Goal: Task Accomplishment & Management: Manage account settings

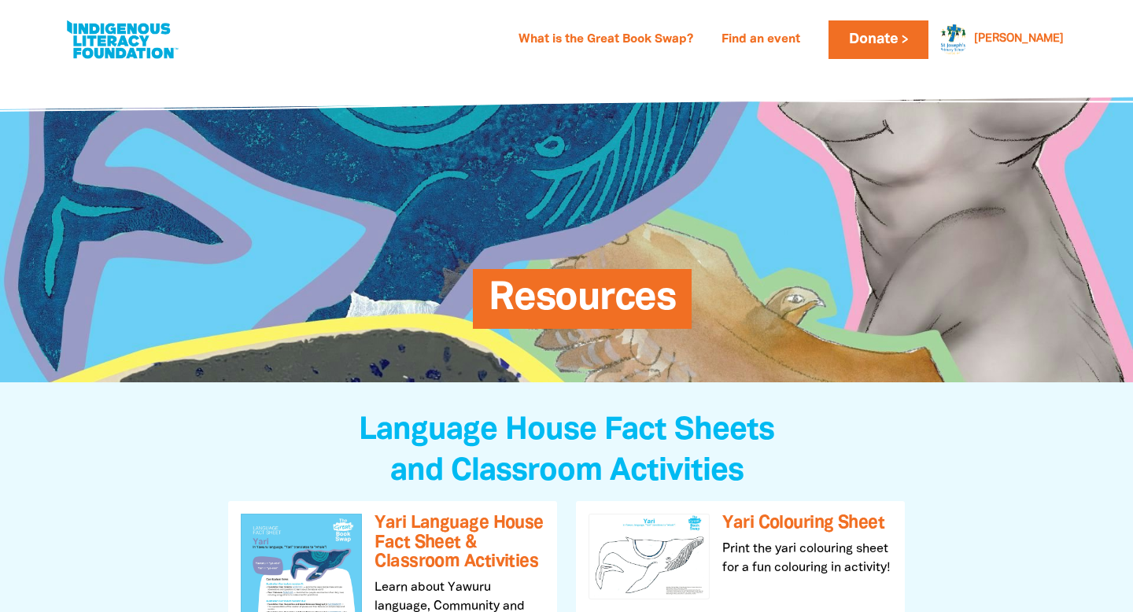
scroll to position [3, 0]
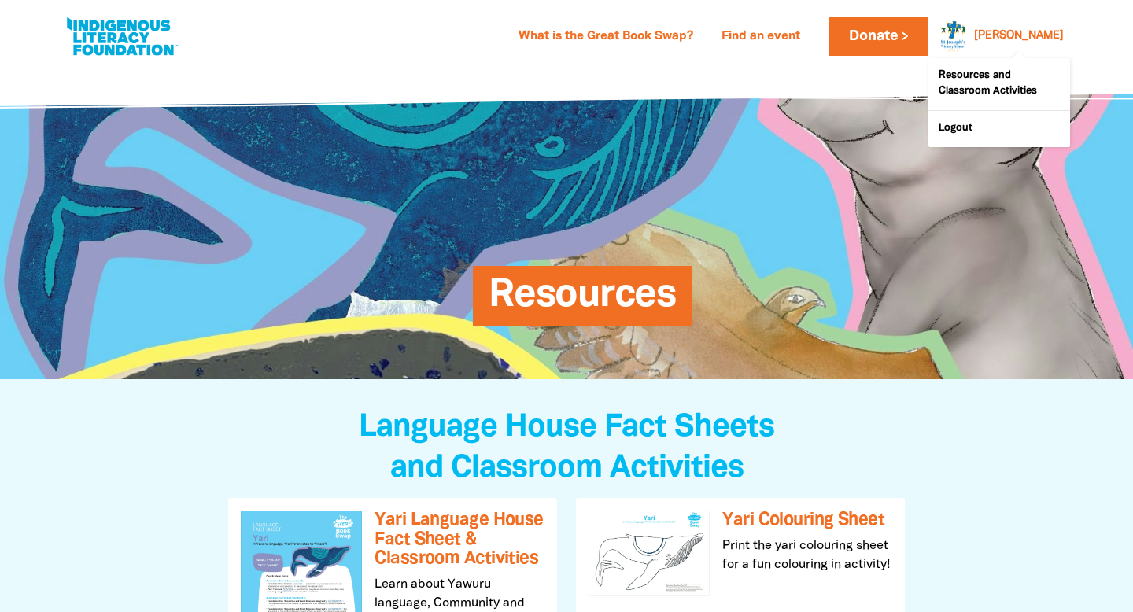
click at [1033, 34] on div "Katie" at bounding box center [1019, 36] width 102 height 24
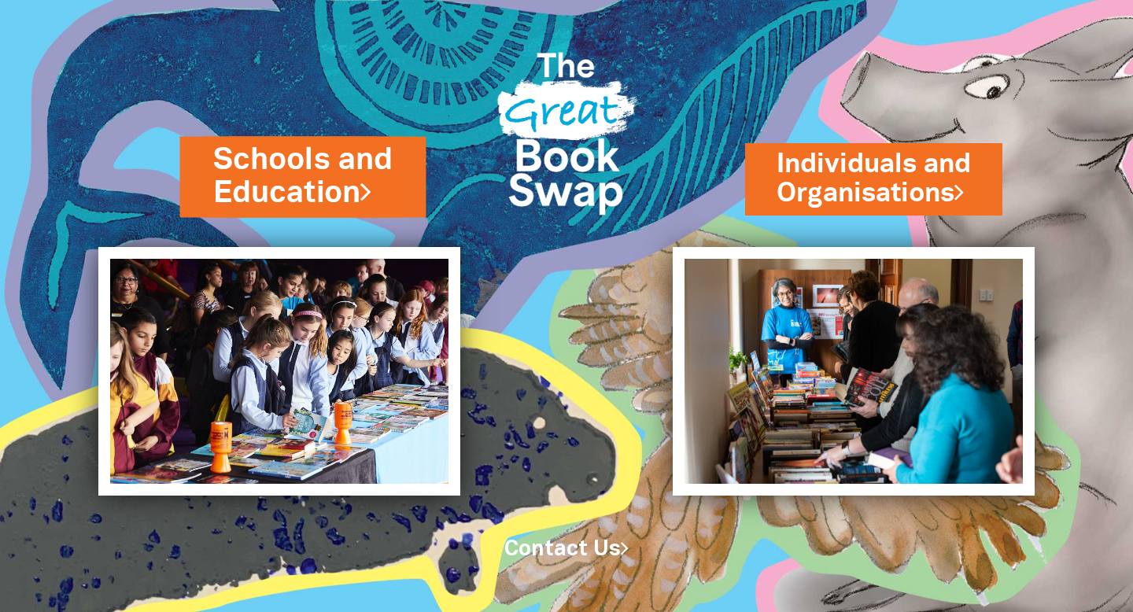
click at [294, 171] on link "Schools and Education" at bounding box center [302, 176] width 180 height 75
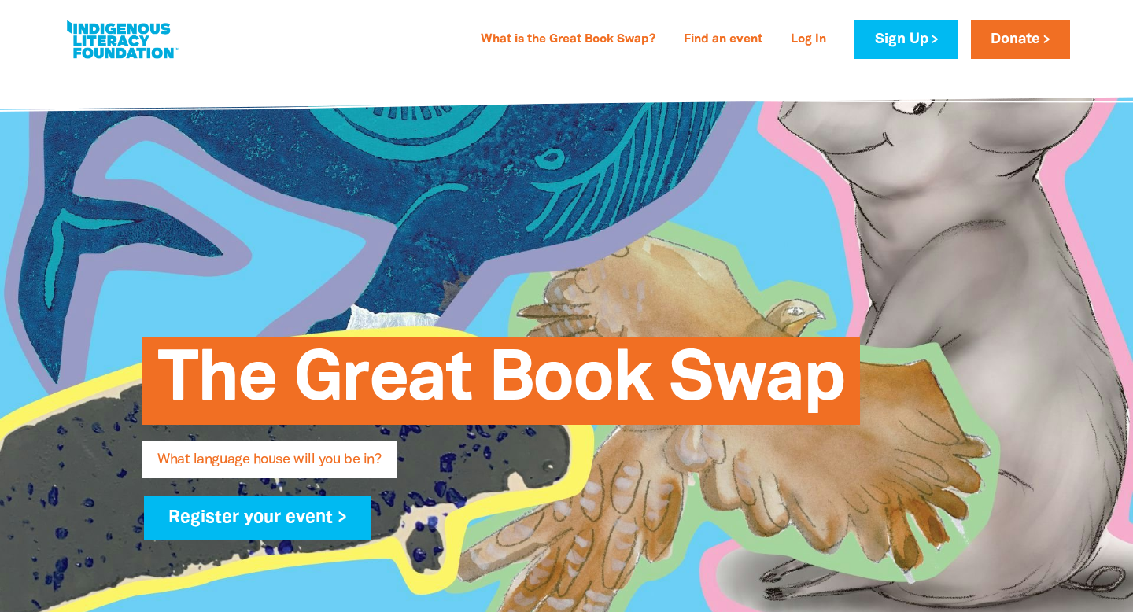
type input "Katie"
type input "Goodwin"
type input "kgoodwin@bne.catholic.edu.au"
type input "St Joseph's Primary School - Kangaroo Point, Qld"
select select "primary-school"
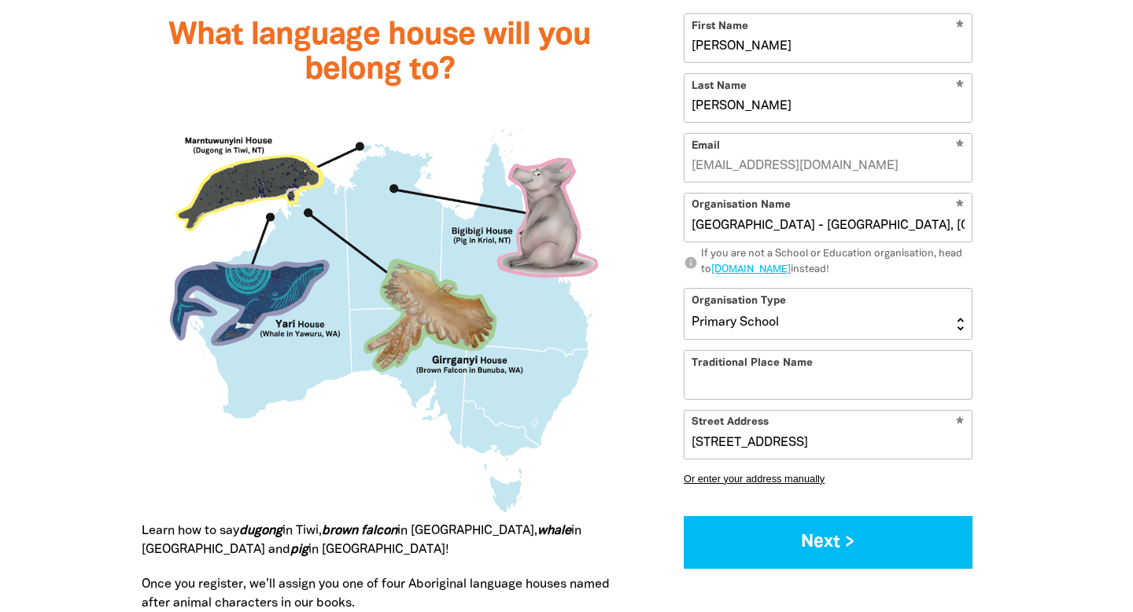
scroll to position [1465, 0]
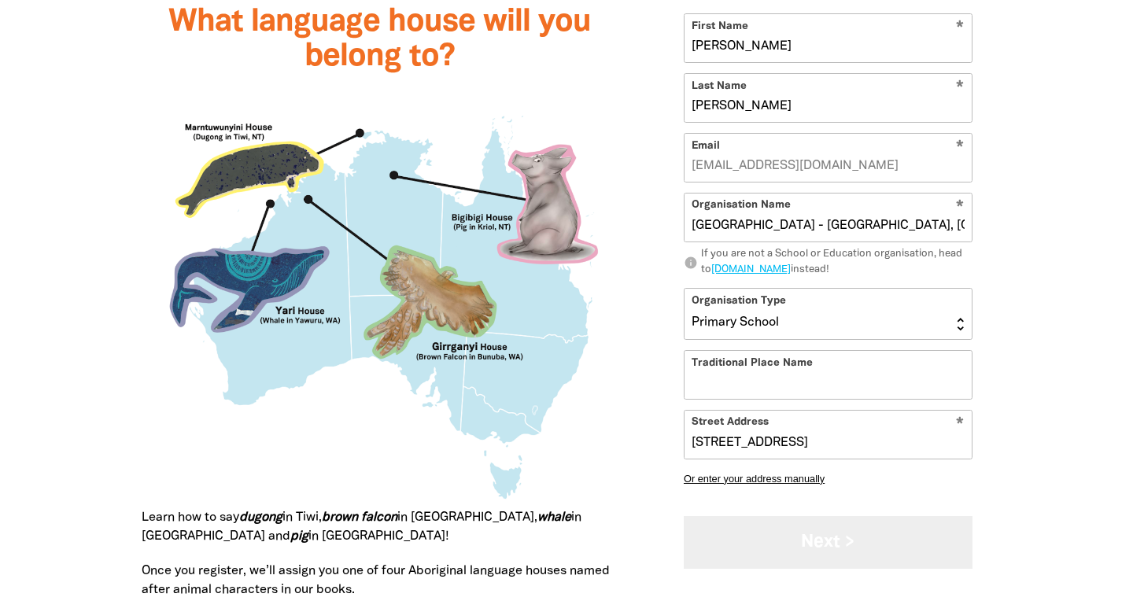
click at [886, 559] on button "Next >" at bounding box center [828, 542] width 289 height 53
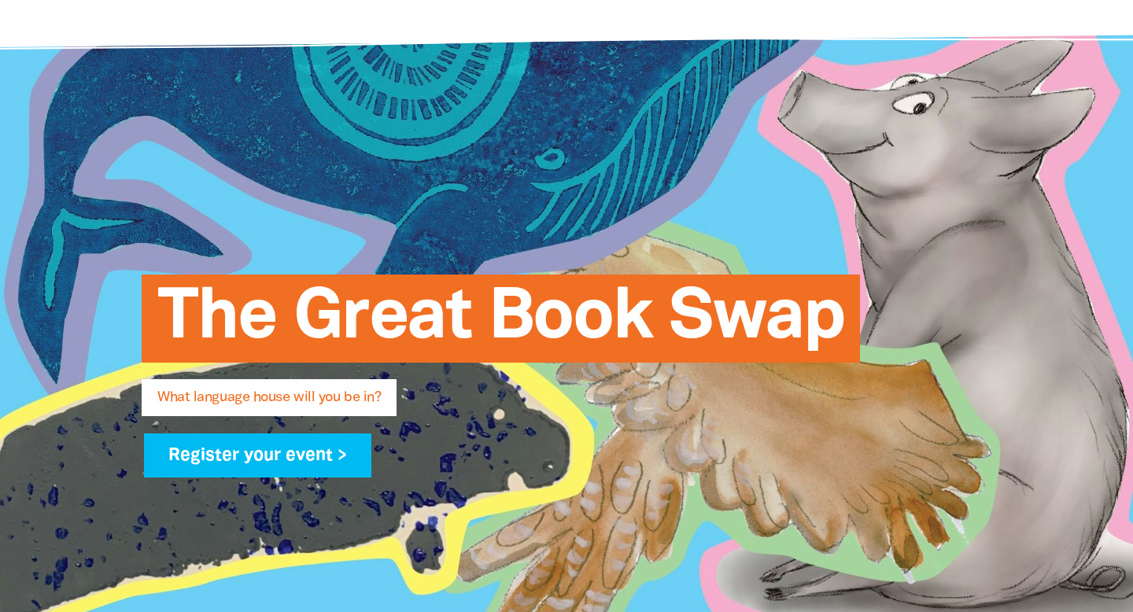
scroll to position [0, 0]
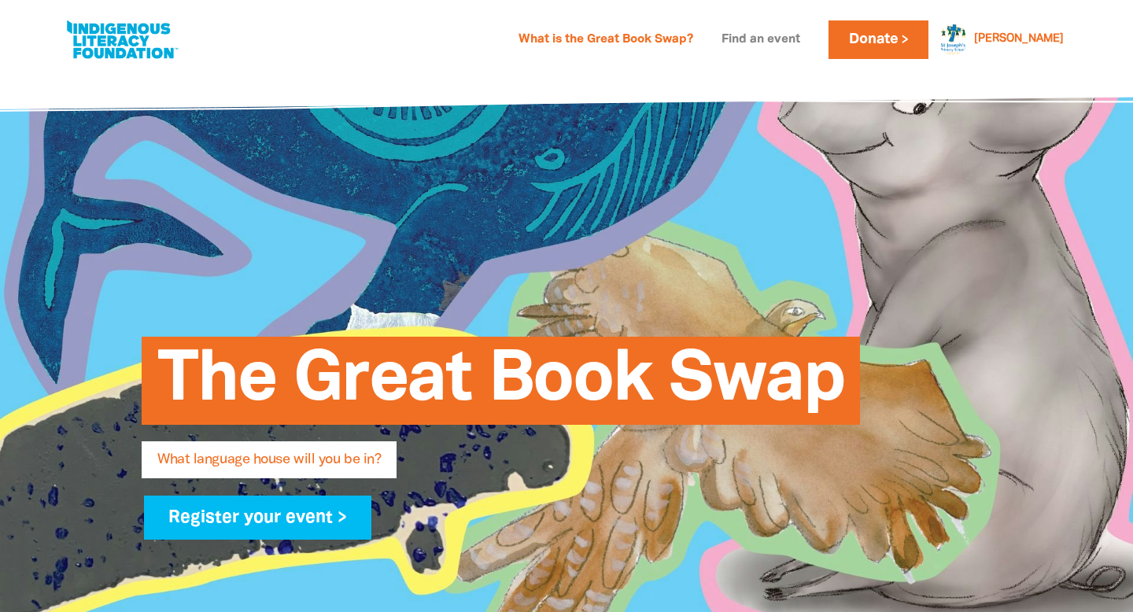
click at [810, 32] on link "Find an event" at bounding box center [761, 40] width 98 height 25
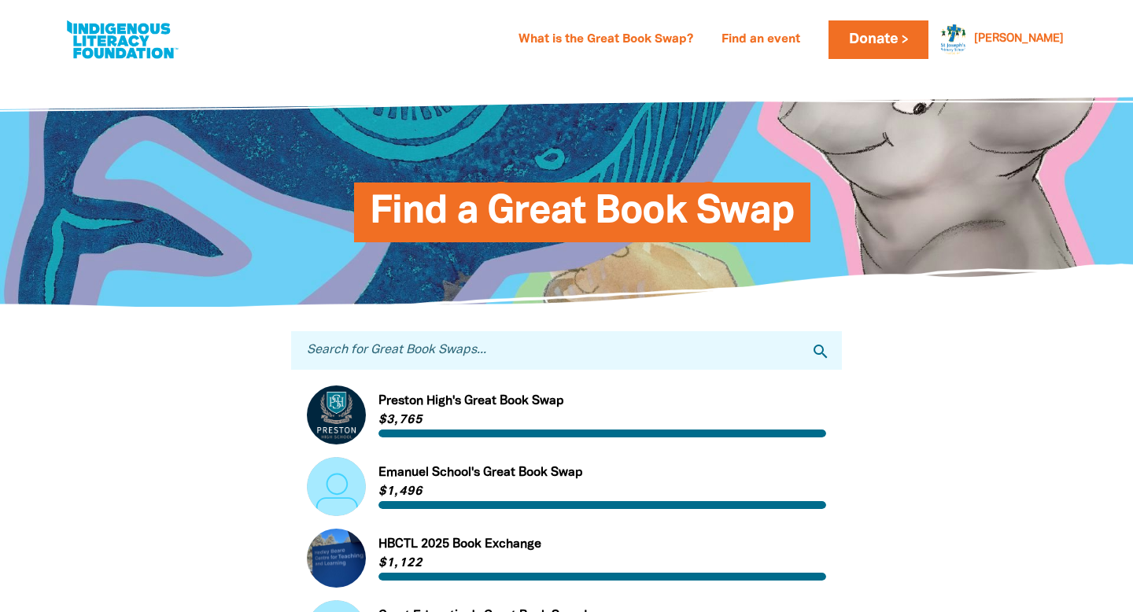
click at [412, 345] on input "Search for Great Book Swaps..." at bounding box center [566, 350] width 551 height 39
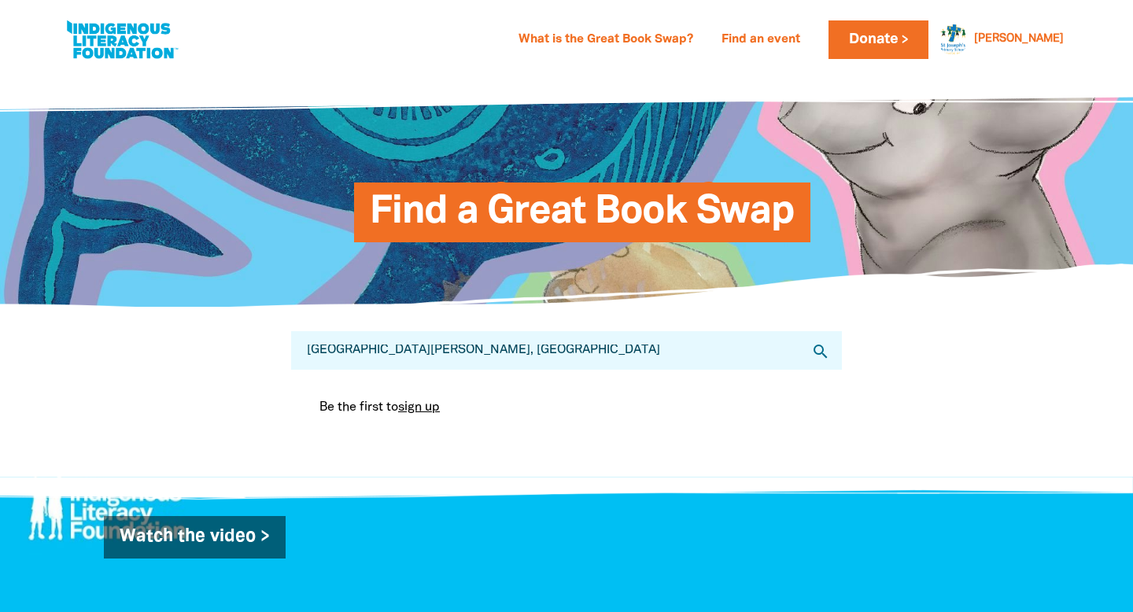
type input "St. Joseph's Primary, Kangaroo point"
click at [819, 344] on icon "search" at bounding box center [820, 351] width 19 height 19
click at [655, 371] on div "Search for Great Book Swaps... St. Joseph's Primary, Kangaroo point search Be t…" at bounding box center [566, 380] width 519 height 98
click at [810, 28] on link "Find an event" at bounding box center [761, 40] width 98 height 25
click at [810, 39] on link "Find an event" at bounding box center [761, 40] width 98 height 25
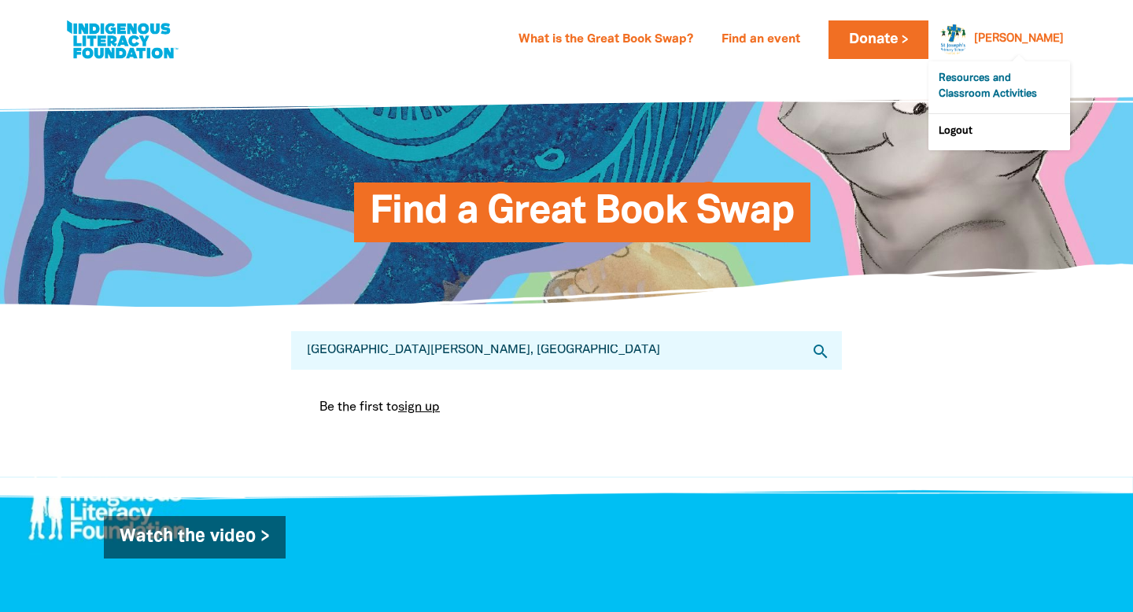
click at [993, 81] on link "Resources and Classroom Activities" at bounding box center [1000, 87] width 142 height 52
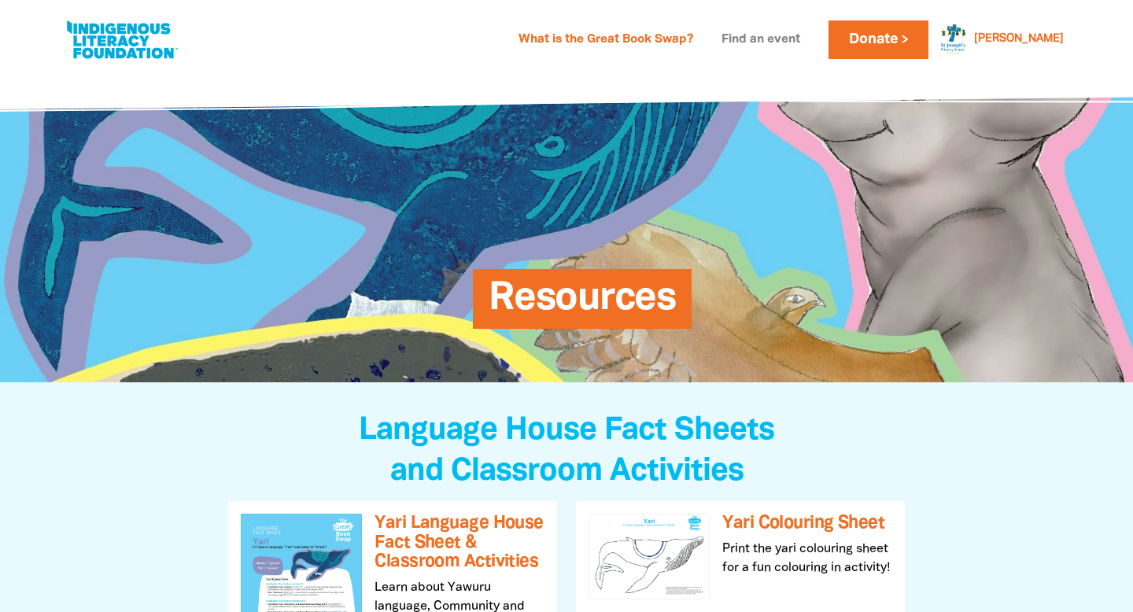
click at [809, 34] on link "Find an event" at bounding box center [761, 40] width 98 height 25
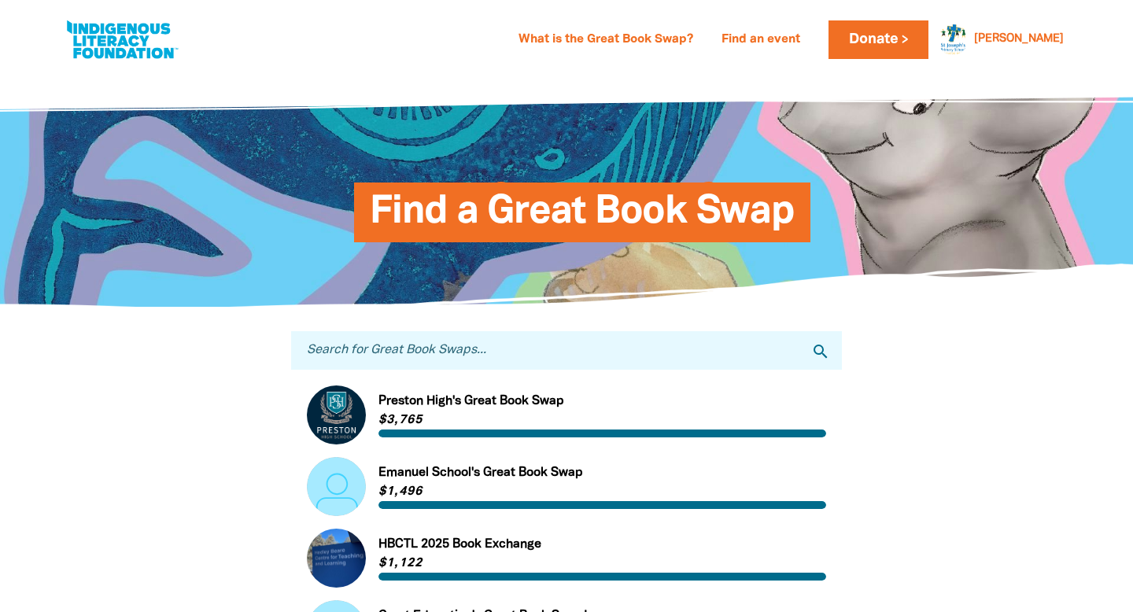
click at [442, 354] on input "Search for Great Book Swaps..." at bounding box center [566, 350] width 551 height 39
type input "St. Joseph's Primary, Kangaroo point"
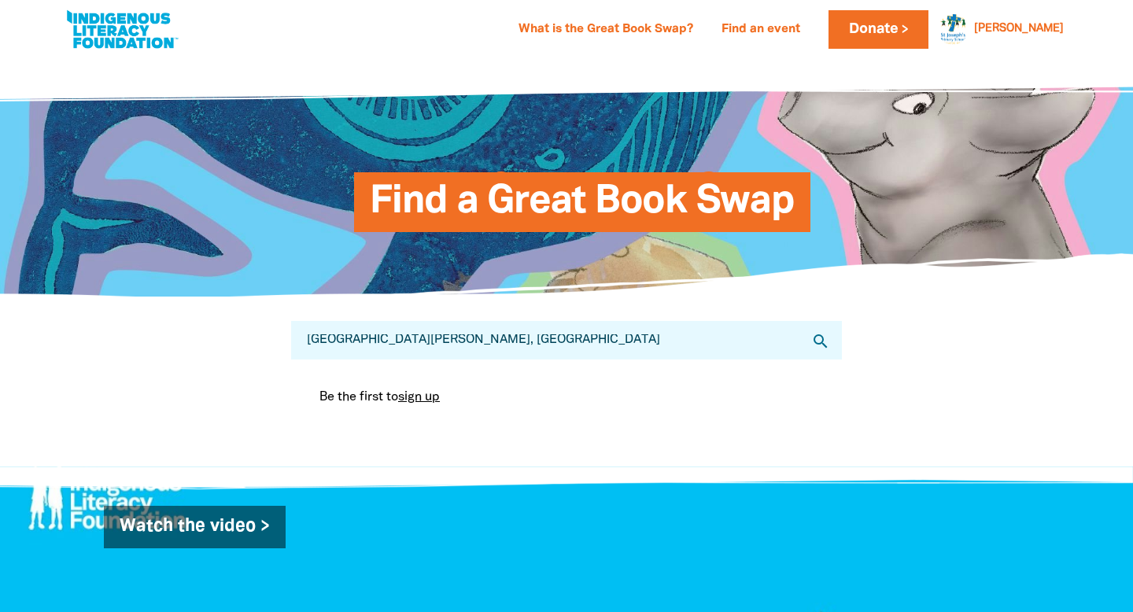
scroll to position [6, 0]
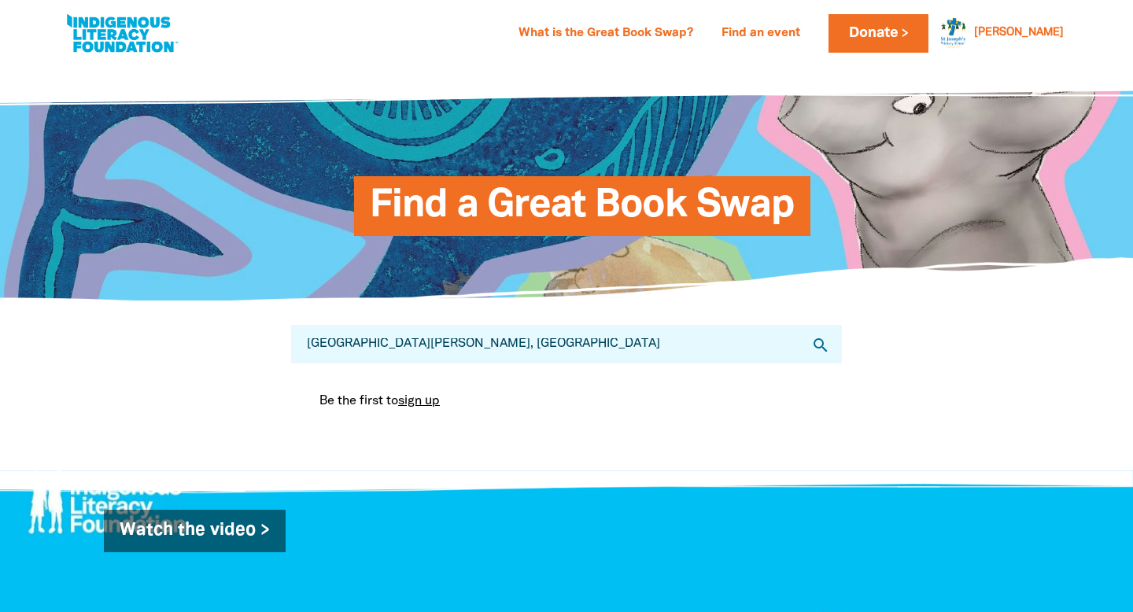
click at [713, 354] on input "St. Joseph's Primary, Kangaroo point" at bounding box center [566, 344] width 551 height 39
click at [424, 401] on link "sign up" at bounding box center [419, 401] width 42 height 11
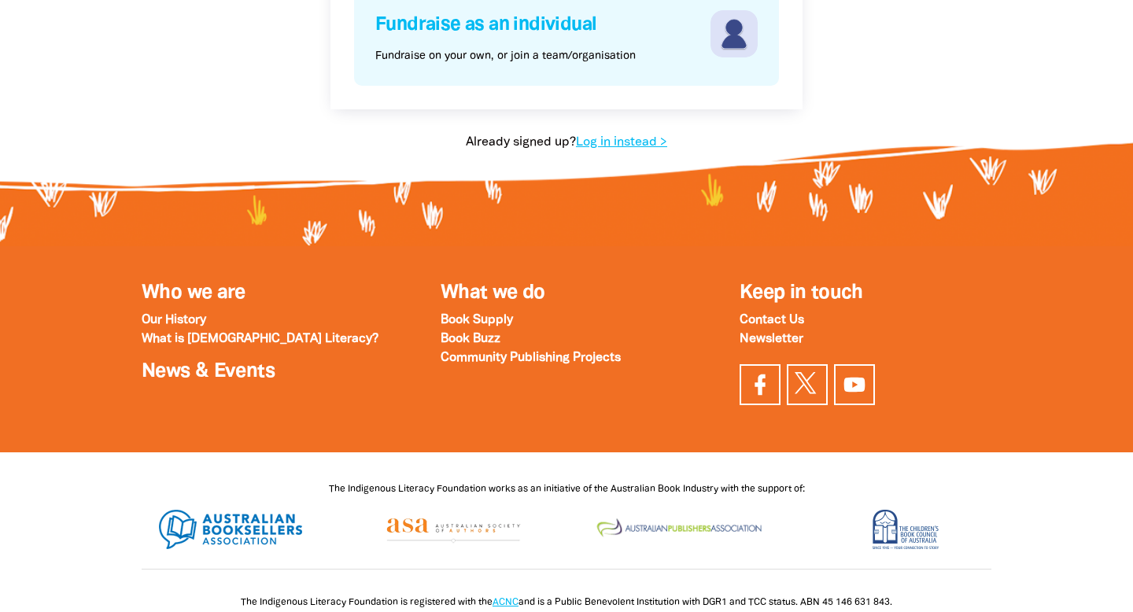
scroll to position [441, 0]
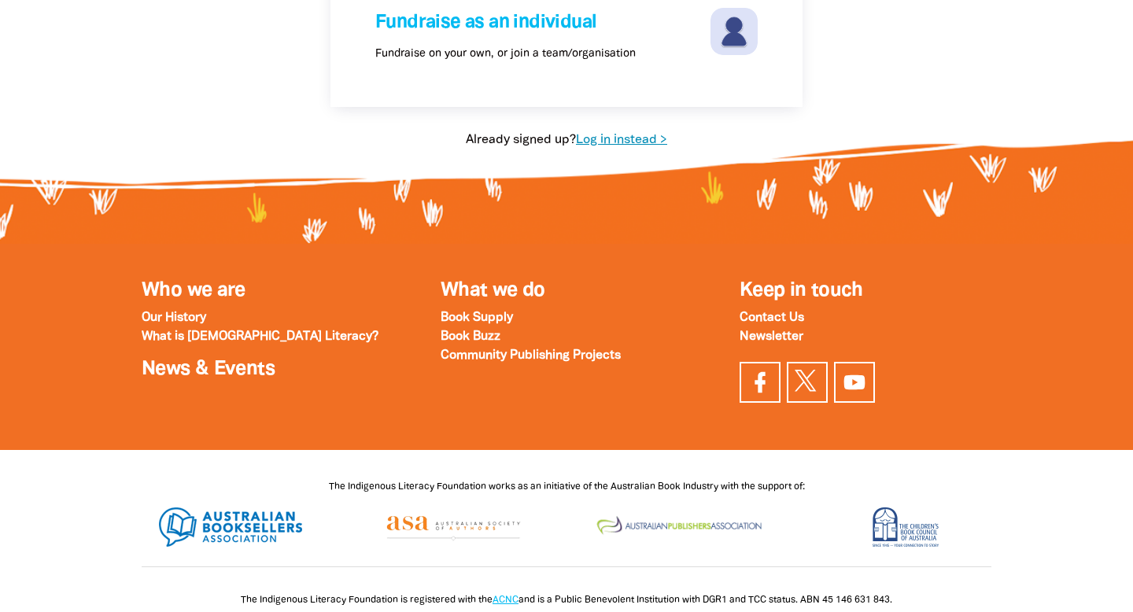
click at [604, 138] on link "Log in instead >" at bounding box center [621, 140] width 91 height 11
select select "primary-school"
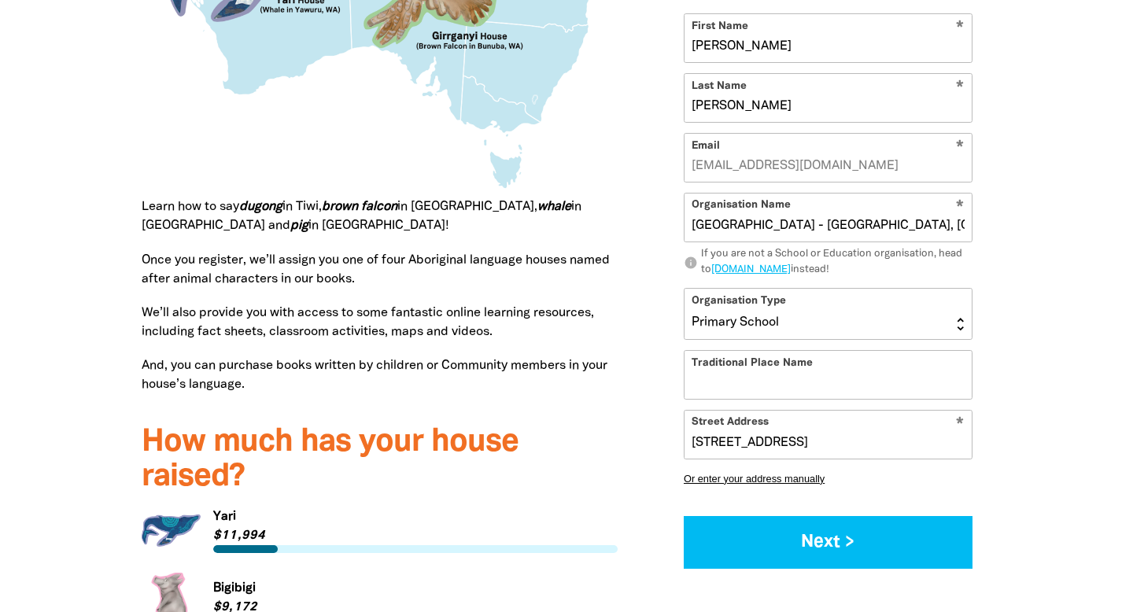
scroll to position [1785, 0]
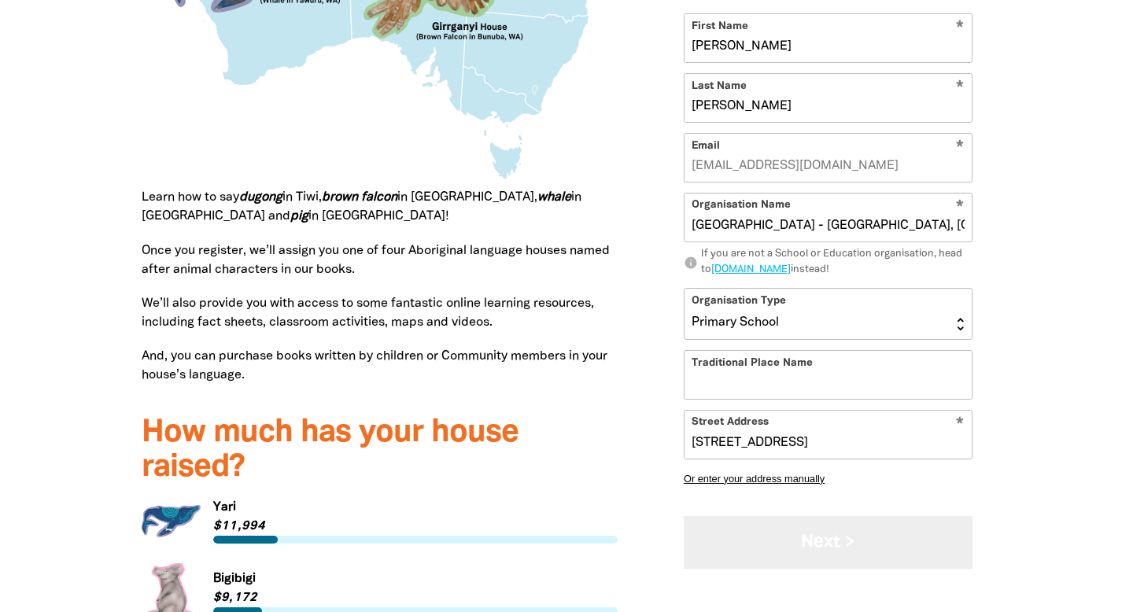
click at [835, 541] on button "Next >" at bounding box center [828, 542] width 289 height 53
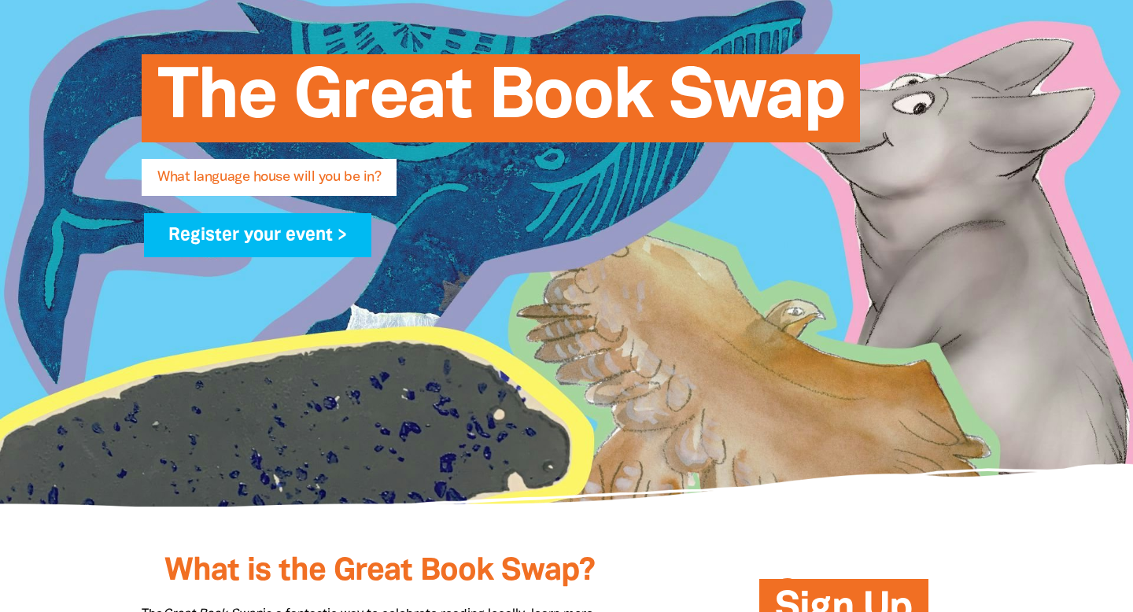
scroll to position [0, 0]
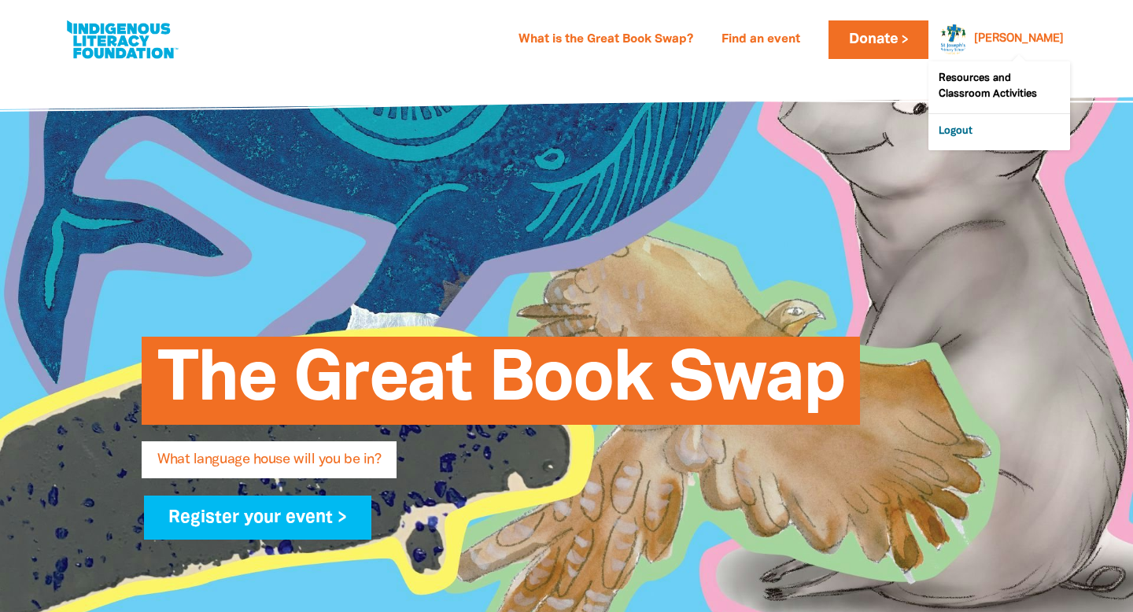
click at [959, 130] on link "Logout" at bounding box center [1000, 132] width 142 height 36
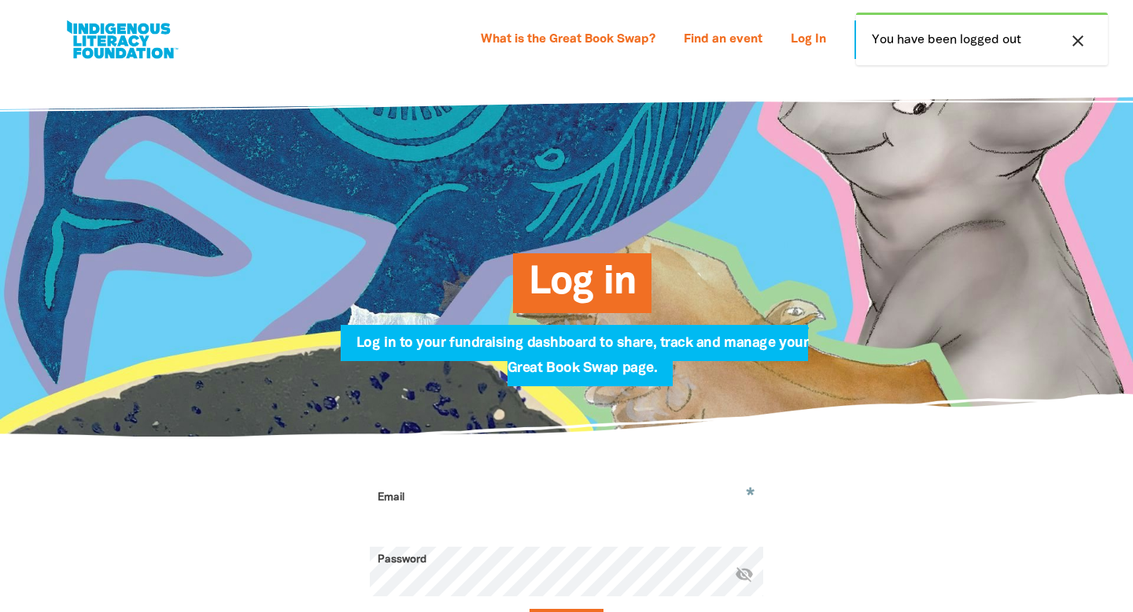
click at [412, 508] on input "Email" at bounding box center [566, 510] width 393 height 50
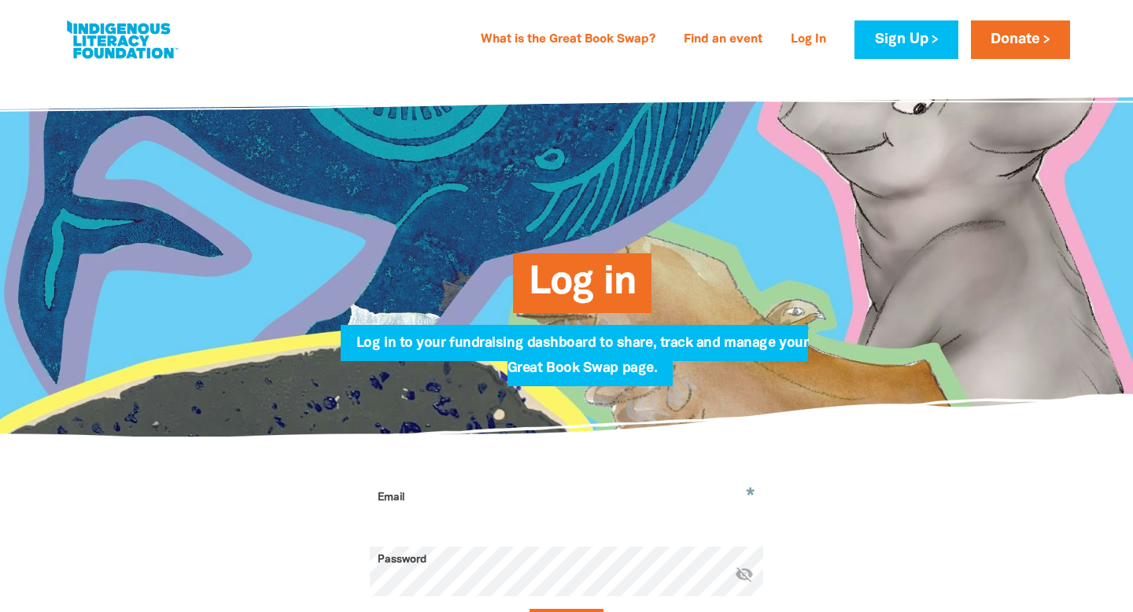
click at [464, 505] on input "Email" at bounding box center [566, 510] width 393 height 50
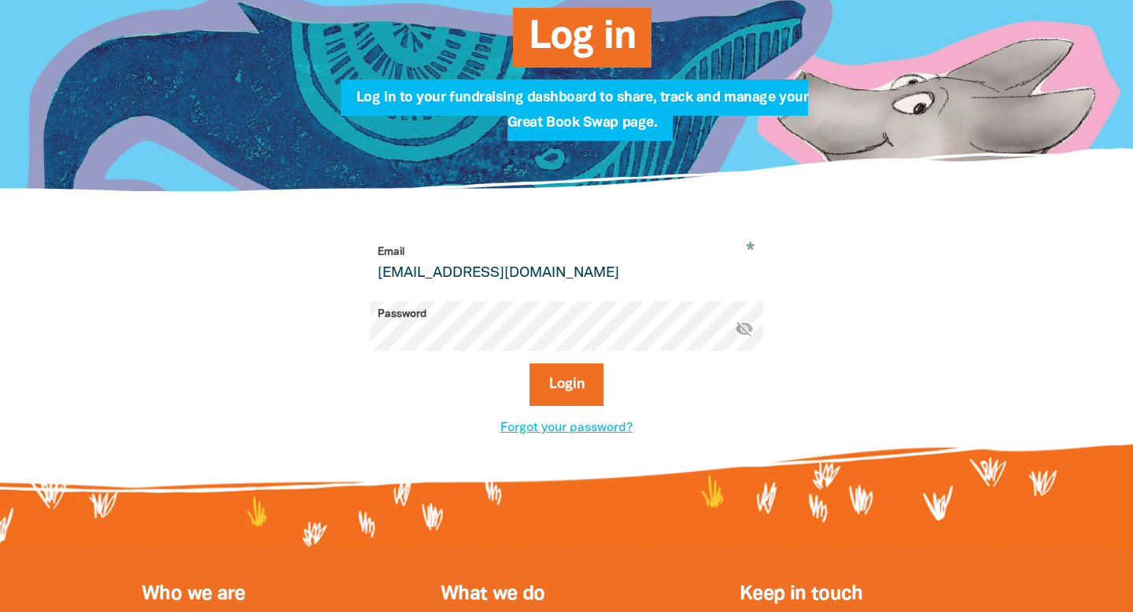
scroll to position [251, 0]
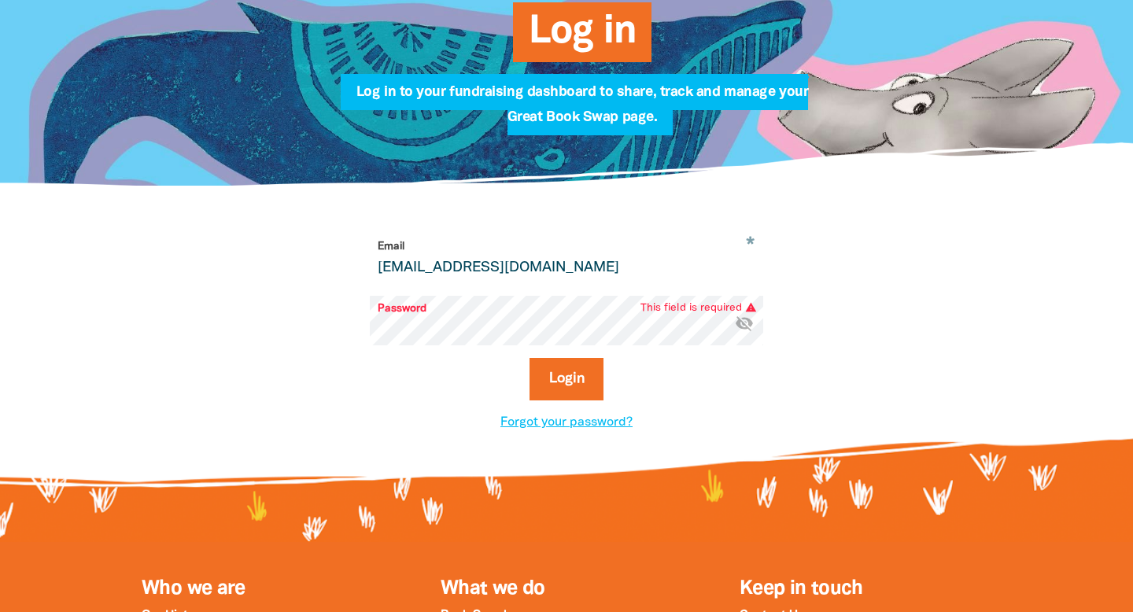
click at [643, 260] on input "kgoodwin@bne.catholic.edu.au" at bounding box center [566, 259] width 393 height 50
click at [641, 261] on input "kgoodwin@bne.catholic.edu.au" at bounding box center [566, 259] width 393 height 50
type input "kgoodby@outlook.com.au"
click at [589, 260] on input "kgoodby@outlook.com.au" at bounding box center [566, 259] width 393 height 50
click at [566, 274] on input "kgoodby@outlook.com.au" at bounding box center [566, 259] width 393 height 50
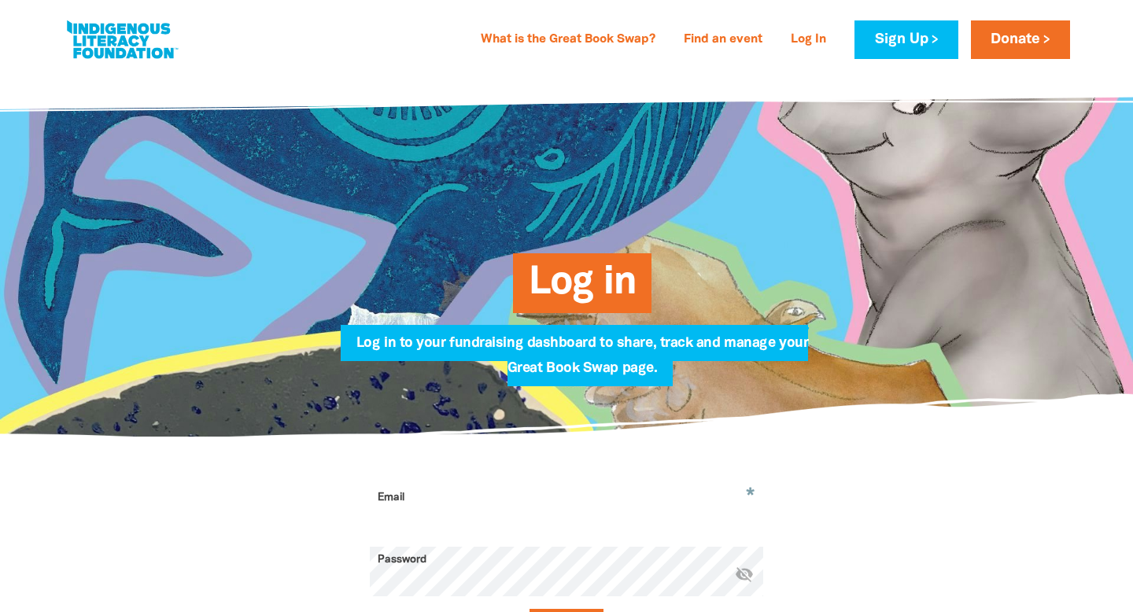
click at [476, 501] on input "Email" at bounding box center [566, 510] width 393 height 50
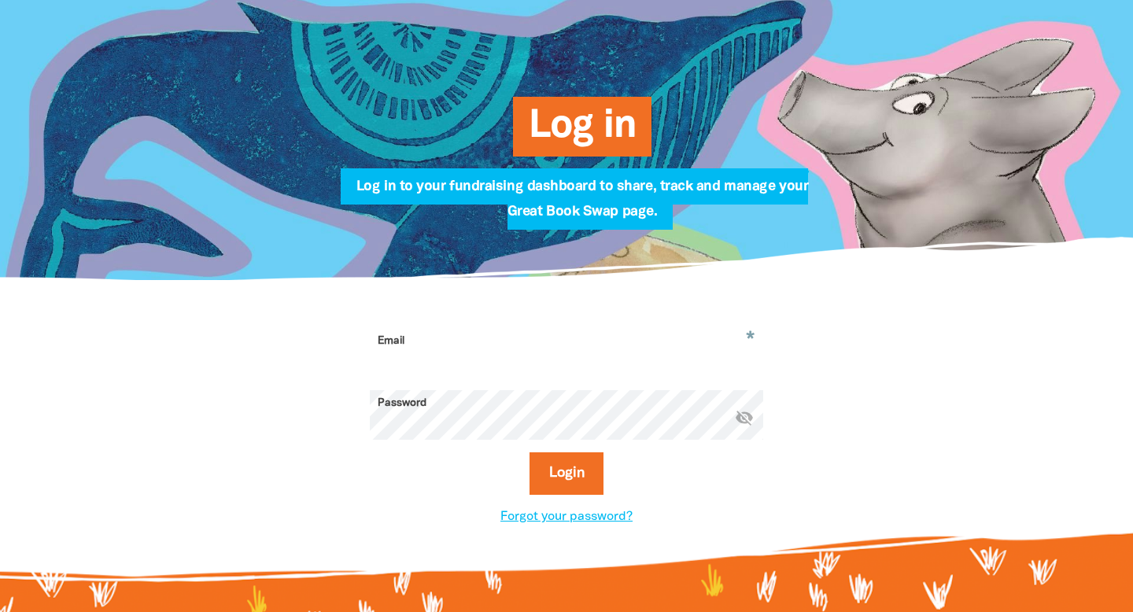
scroll to position [164, 0]
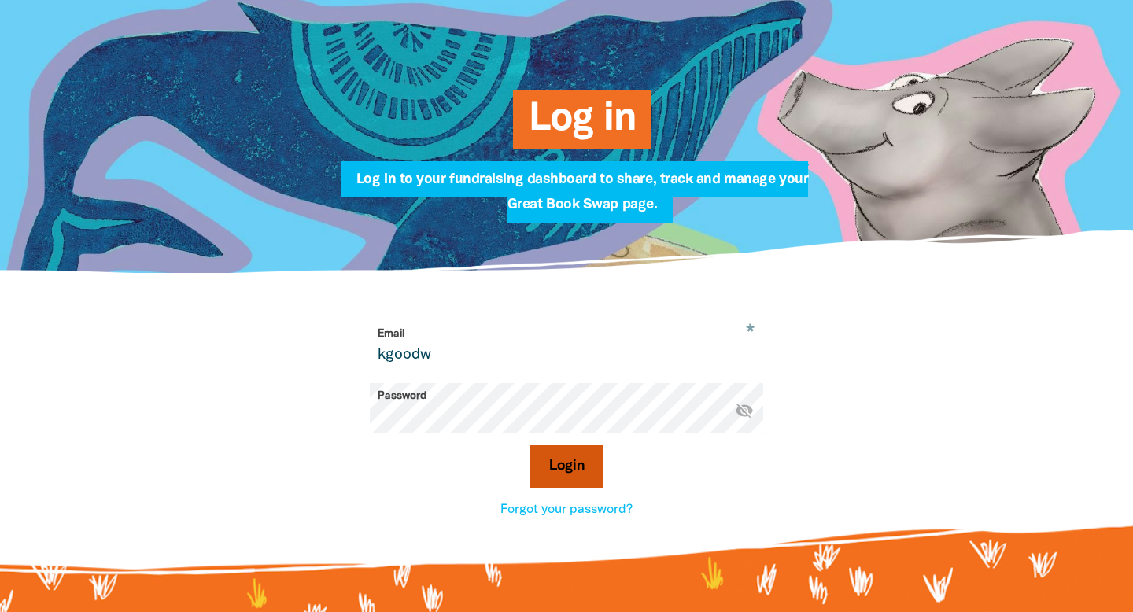
type input "kgoodwin@bne.catholic.edu.au"
click at [540, 510] on link "Forgot your password?" at bounding box center [567, 509] width 132 height 11
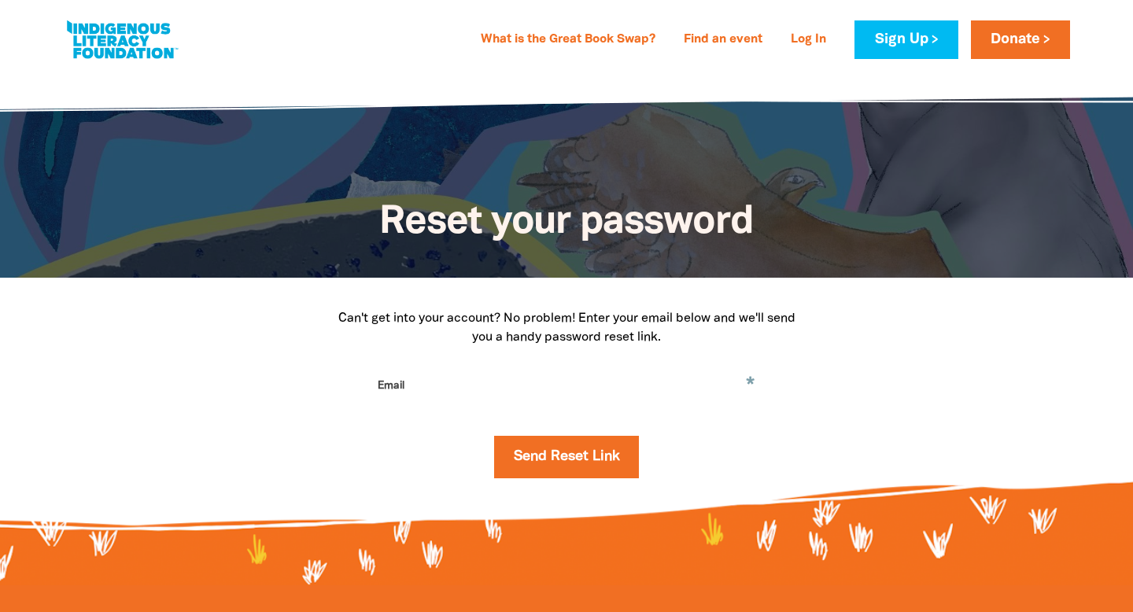
click at [515, 389] on input "Email" at bounding box center [566, 398] width 393 height 50
type input "kgoodwin@bne.catholic.edu.au"
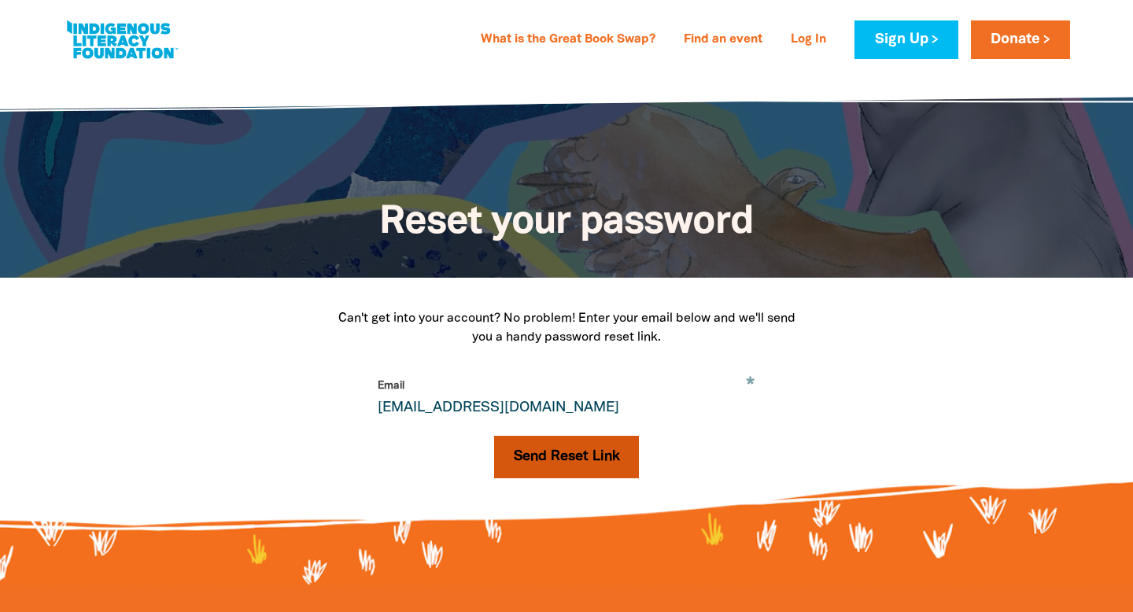
click at [545, 453] on button "Send Reset Link" at bounding box center [567, 457] width 146 height 42
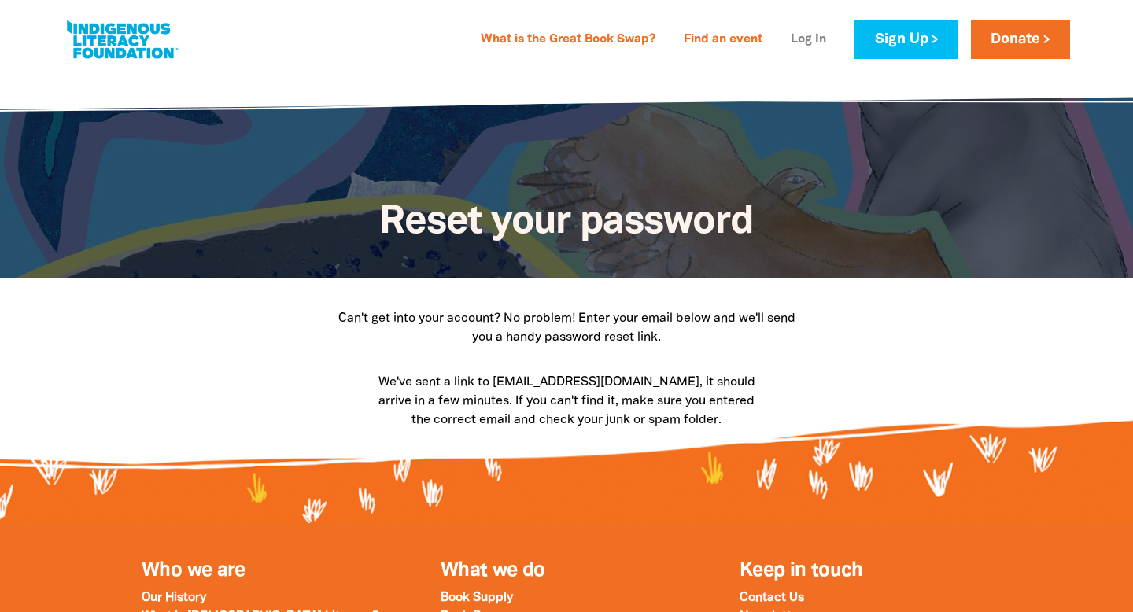
click at [803, 36] on link "Log In" at bounding box center [808, 40] width 54 height 25
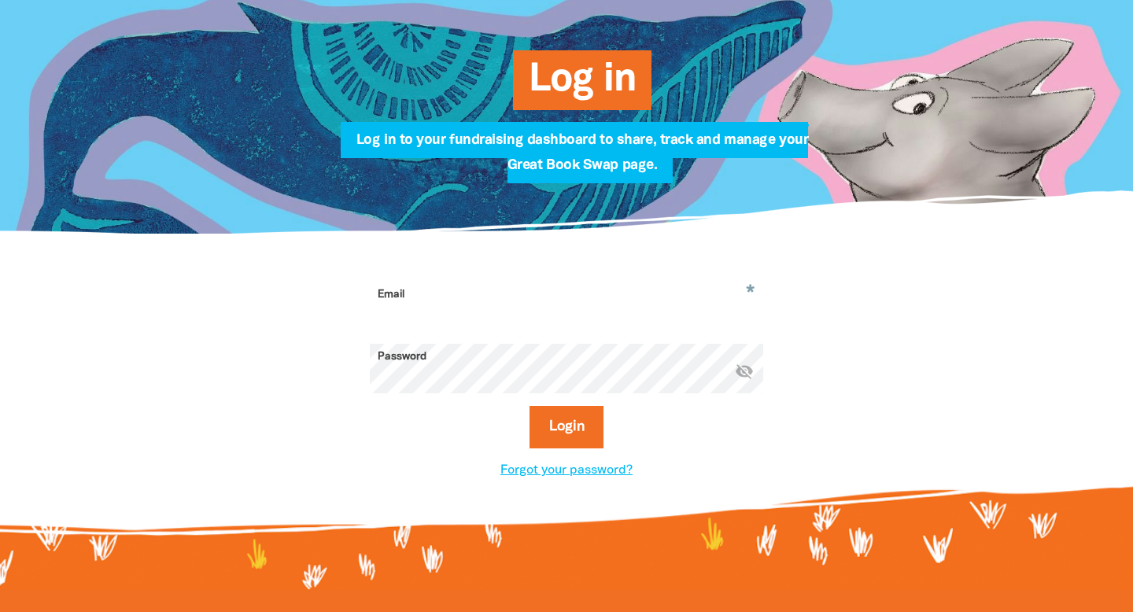
scroll to position [205, 0]
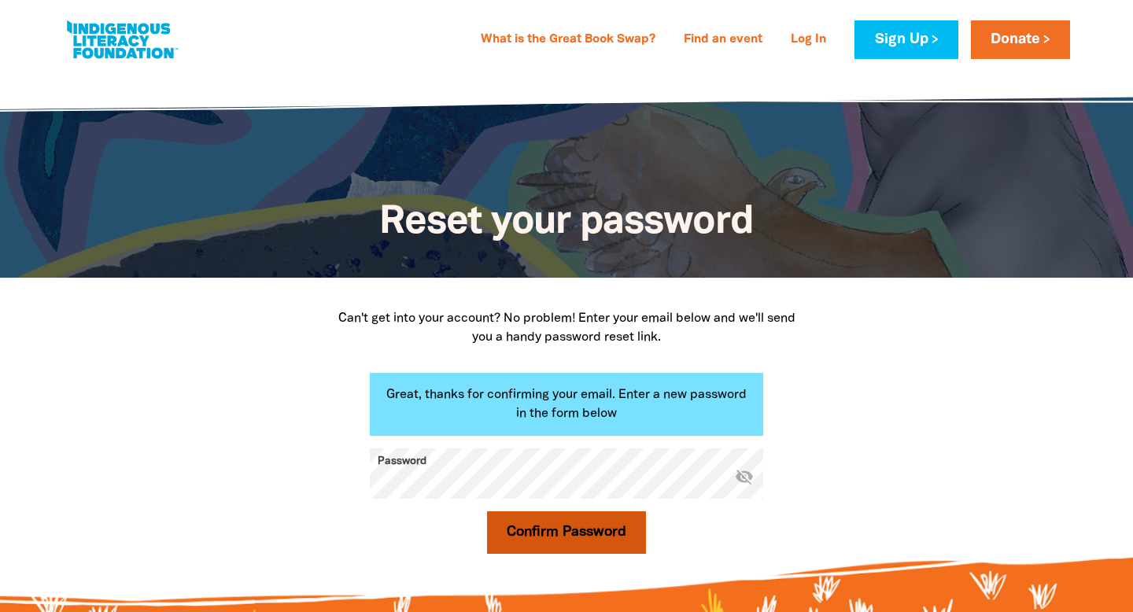
click at [602, 530] on button "Confirm Password" at bounding box center [566, 533] width 159 height 42
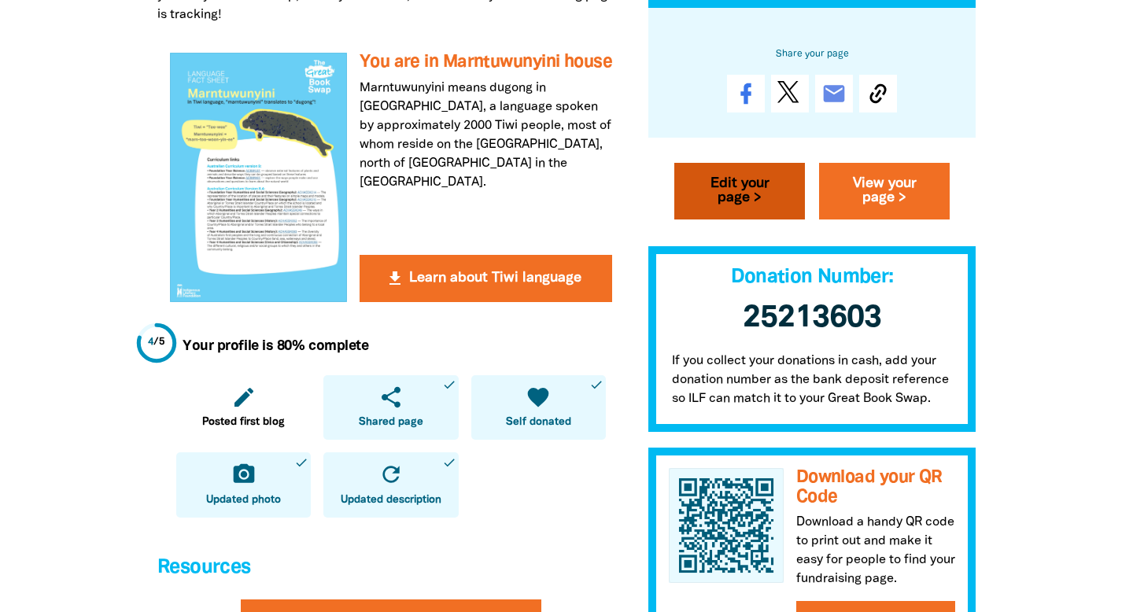
scroll to position [408, 0]
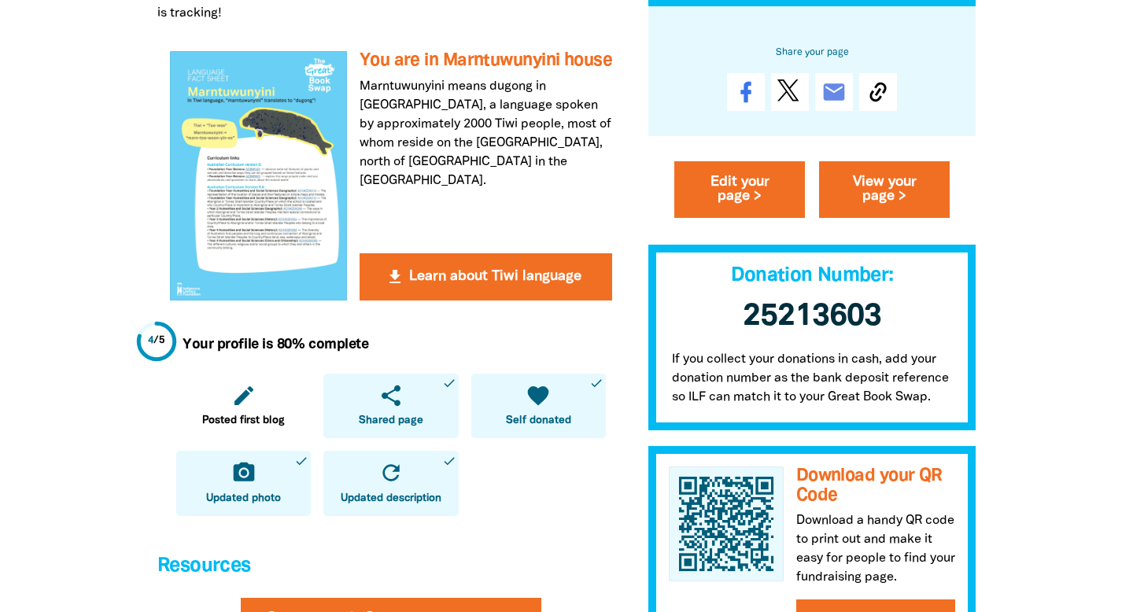
click at [385, 405] on icon "share" at bounding box center [391, 395] width 25 height 25
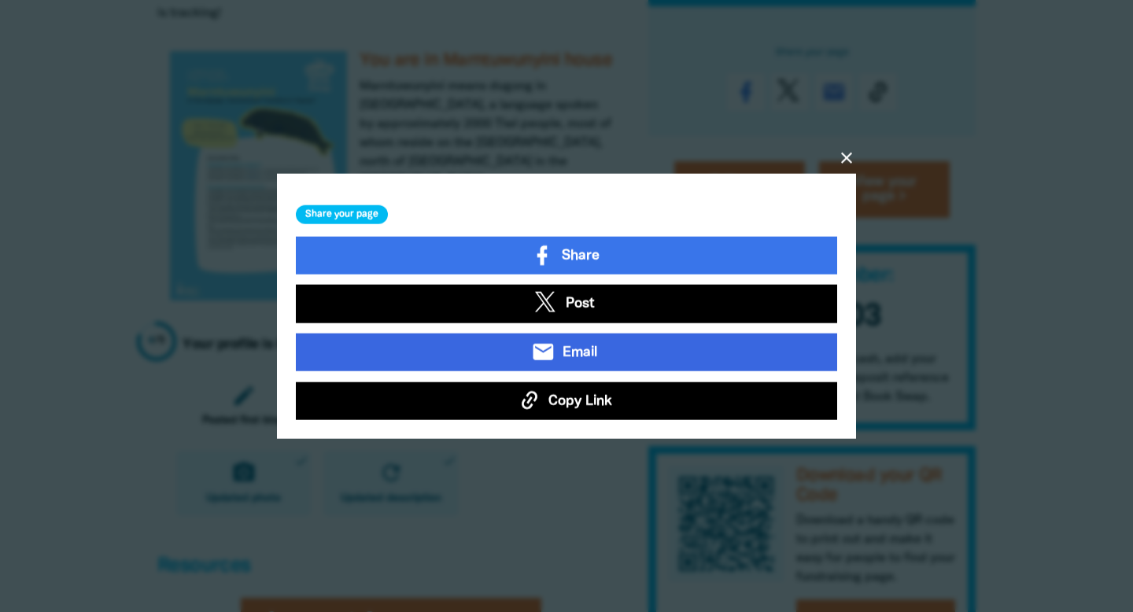
click at [553, 350] on icon "email" at bounding box center [543, 352] width 24 height 24
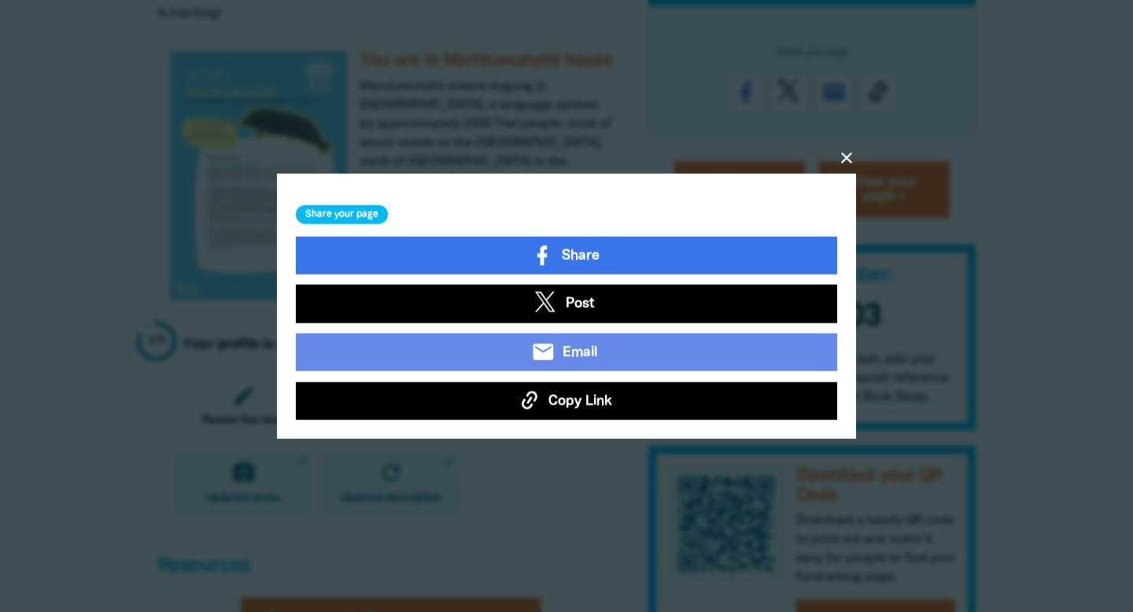
click at [850, 151] on icon "close" at bounding box center [846, 157] width 19 height 19
